Goal: Transaction & Acquisition: Purchase product/service

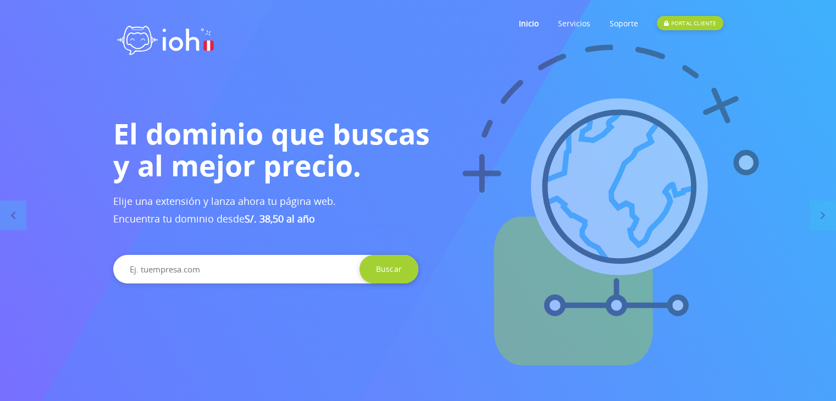
click at [314, 271] on input "text" at bounding box center [265, 269] width 305 height 29
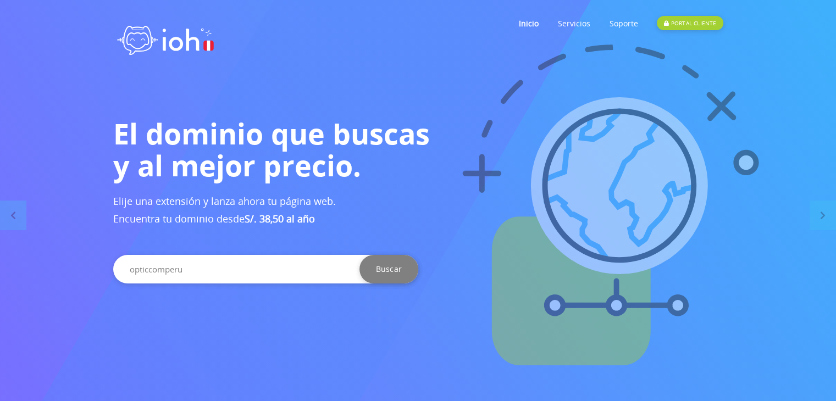
type input "opticcomperu"
click at [403, 270] on input "Buscar" at bounding box center [388, 269] width 59 height 29
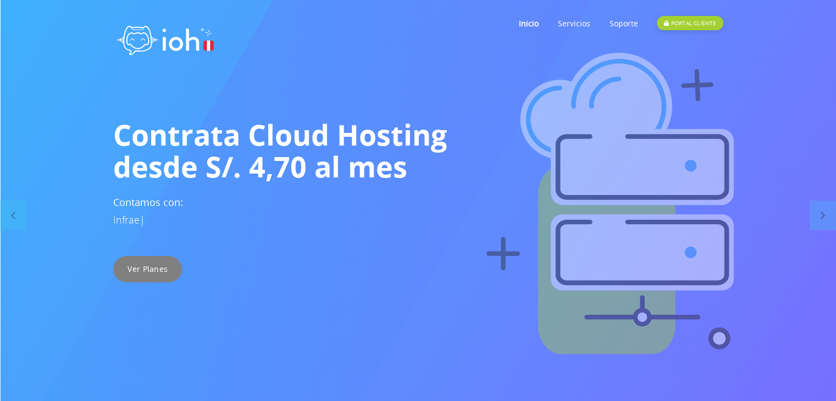
click at [145, 267] on link "Ver Planes" at bounding box center [147, 269] width 69 height 26
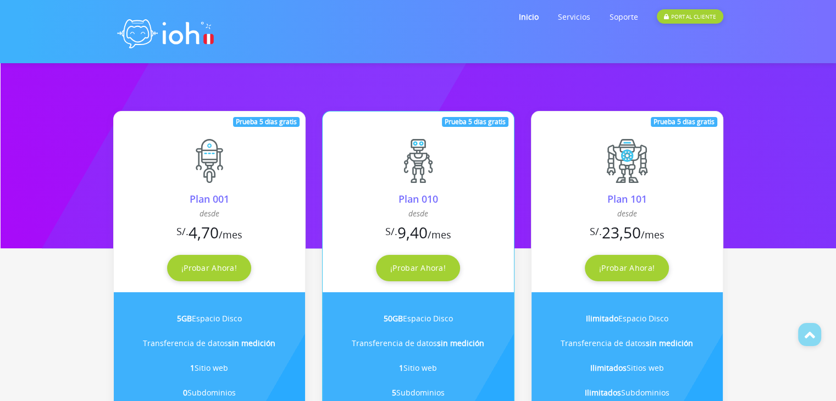
scroll to position [220, 0]
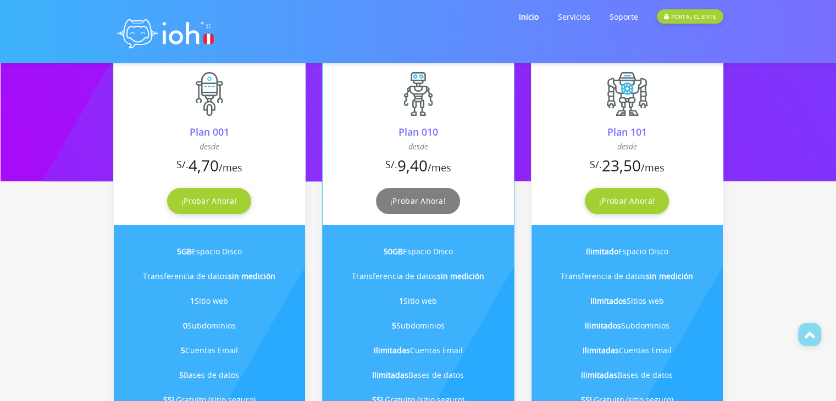
click at [437, 198] on link "¡Probar Ahora!" at bounding box center [418, 201] width 84 height 26
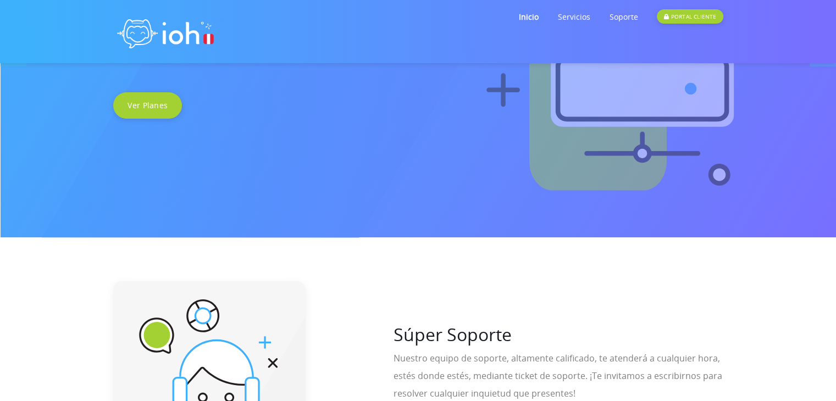
scroll to position [165, 0]
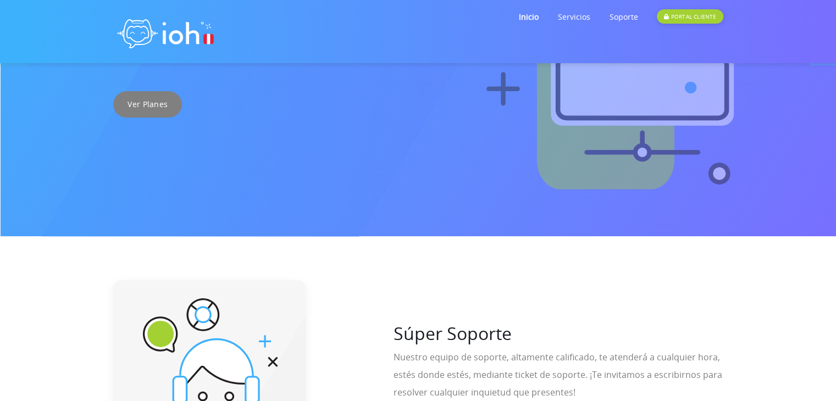
click at [156, 109] on link "Ver Planes" at bounding box center [147, 104] width 69 height 26
